Goal: Task Accomplishment & Management: Manage account settings

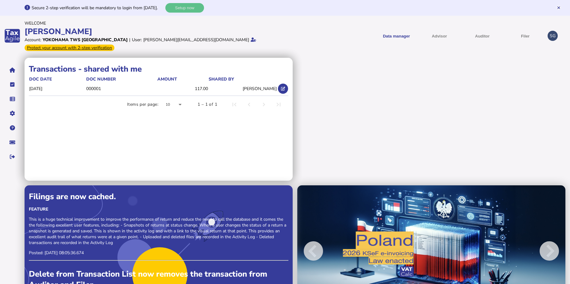
click at [203, 8] on button "Setup now" at bounding box center [184, 8] width 39 height 10
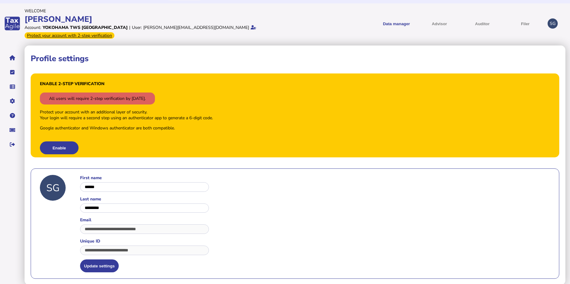
scroll to position [13, 0]
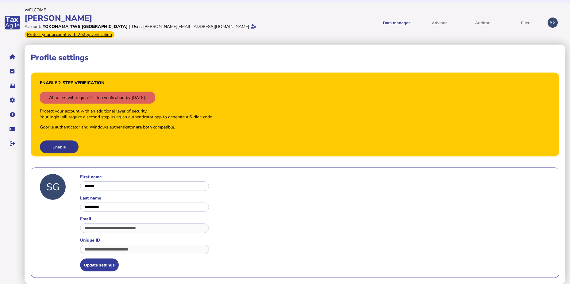
click at [61, 149] on button "Enable" at bounding box center [59, 146] width 39 height 13
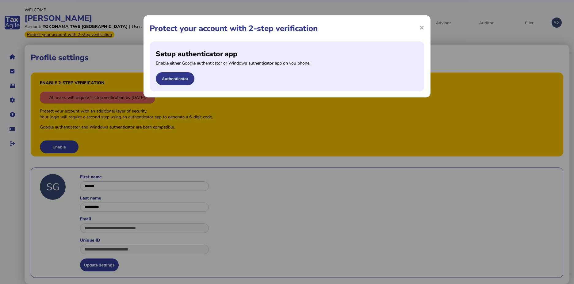
click at [170, 80] on button "Authenticator" at bounding box center [175, 78] width 39 height 13
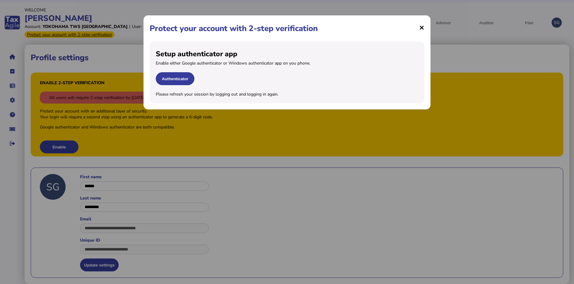
click at [422, 27] on span "×" at bounding box center [421, 27] width 5 height 12
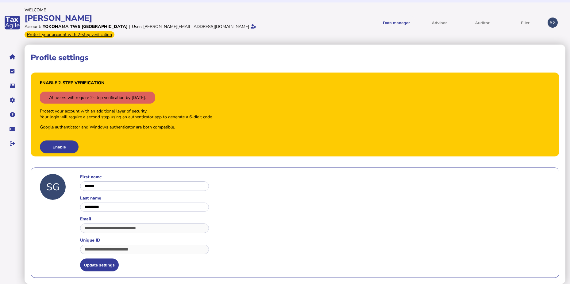
click at [554, 24] on div "SG" at bounding box center [553, 22] width 10 height 10
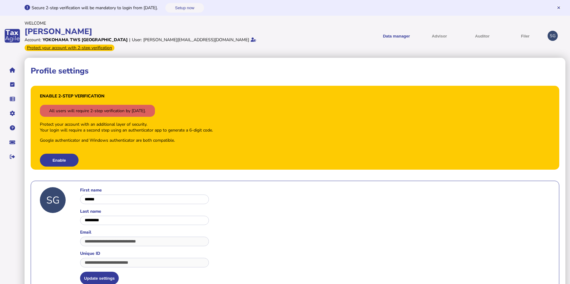
click at [551, 34] on div "SG" at bounding box center [553, 36] width 10 height 10
click at [204, 10] on button "Setup now" at bounding box center [184, 8] width 39 height 10
click at [554, 37] on div "SG" at bounding box center [553, 36] width 10 height 10
click at [10, 157] on icon "navigate application pages" at bounding box center [12, 157] width 5 height 0
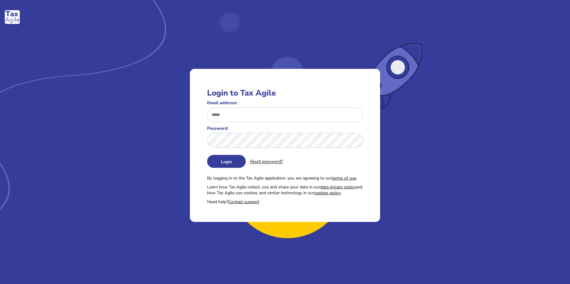
type input "**********"
click at [222, 161] on button "Login" at bounding box center [226, 161] width 39 height 13
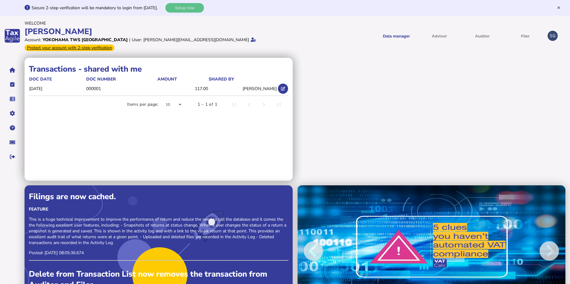
click at [188, 9] on button "Setup now" at bounding box center [184, 8] width 39 height 10
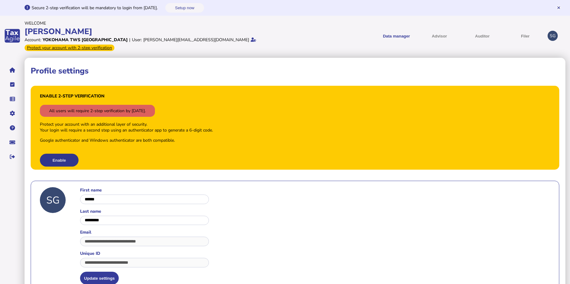
click at [58, 159] on button "Enable" at bounding box center [59, 159] width 39 height 13
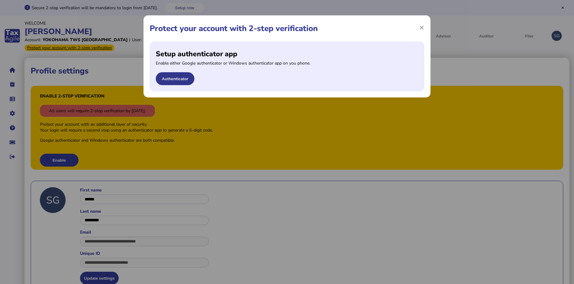
click at [176, 79] on button "Authenticator" at bounding box center [175, 78] width 39 height 13
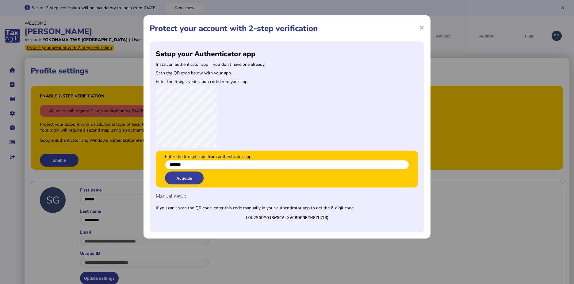
type input "*******"
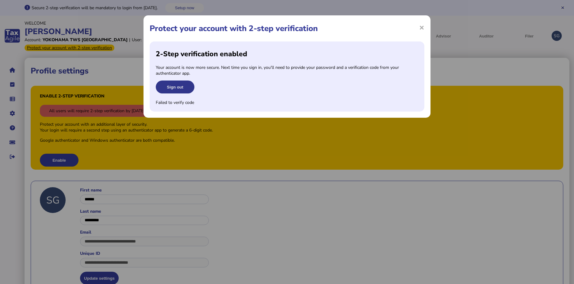
click at [180, 87] on button "Sign out" at bounding box center [175, 86] width 39 height 13
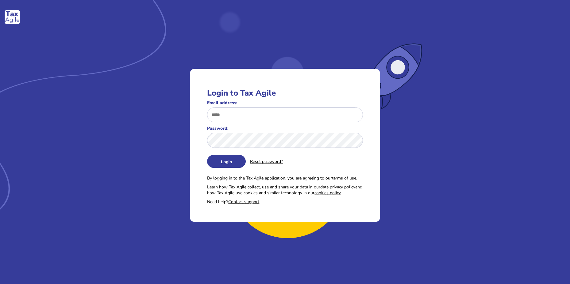
type input "**********"
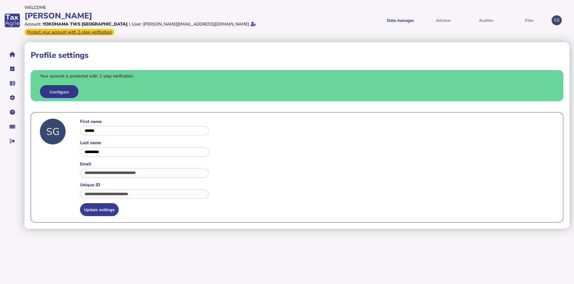
click at [57, 91] on button "Configure" at bounding box center [59, 91] width 39 height 13
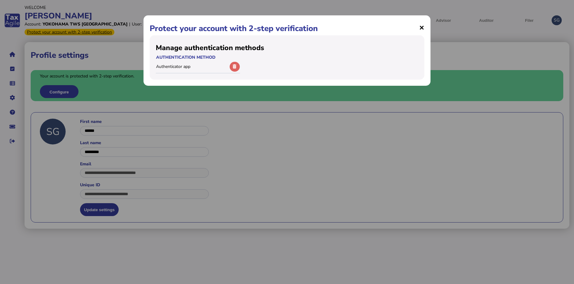
click at [423, 29] on span "×" at bounding box center [421, 27] width 5 height 12
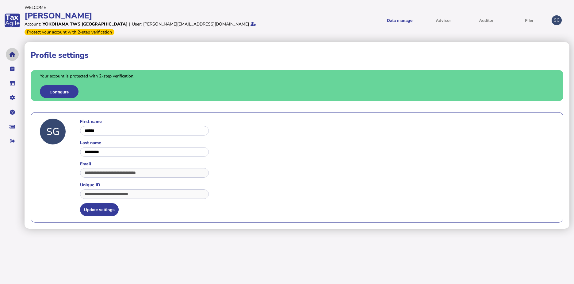
click at [10, 55] on icon "navigate application pages" at bounding box center [13, 54] width 6 height 0
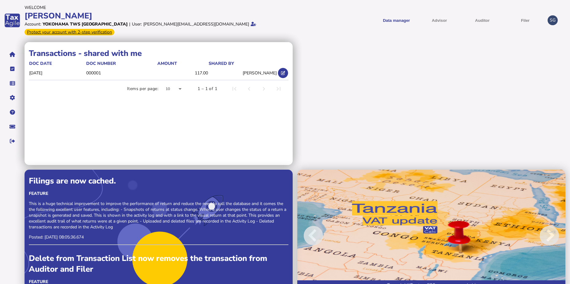
click at [93, 32] on div "Protect your account with 2-step verification" at bounding box center [70, 32] width 90 height 6
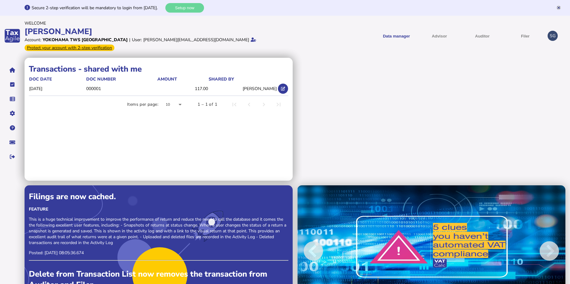
click at [559, 8] on icon at bounding box center [559, 8] width 2 height 4
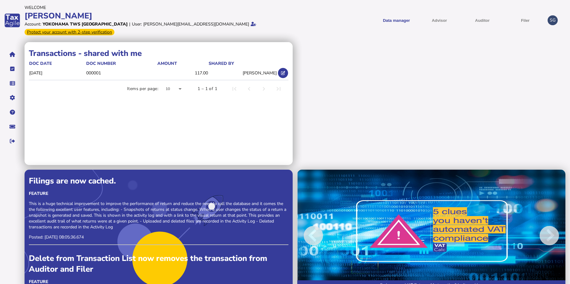
click at [554, 21] on div "SG" at bounding box center [553, 20] width 10 height 10
